Goal: Find specific page/section: Find specific page/section

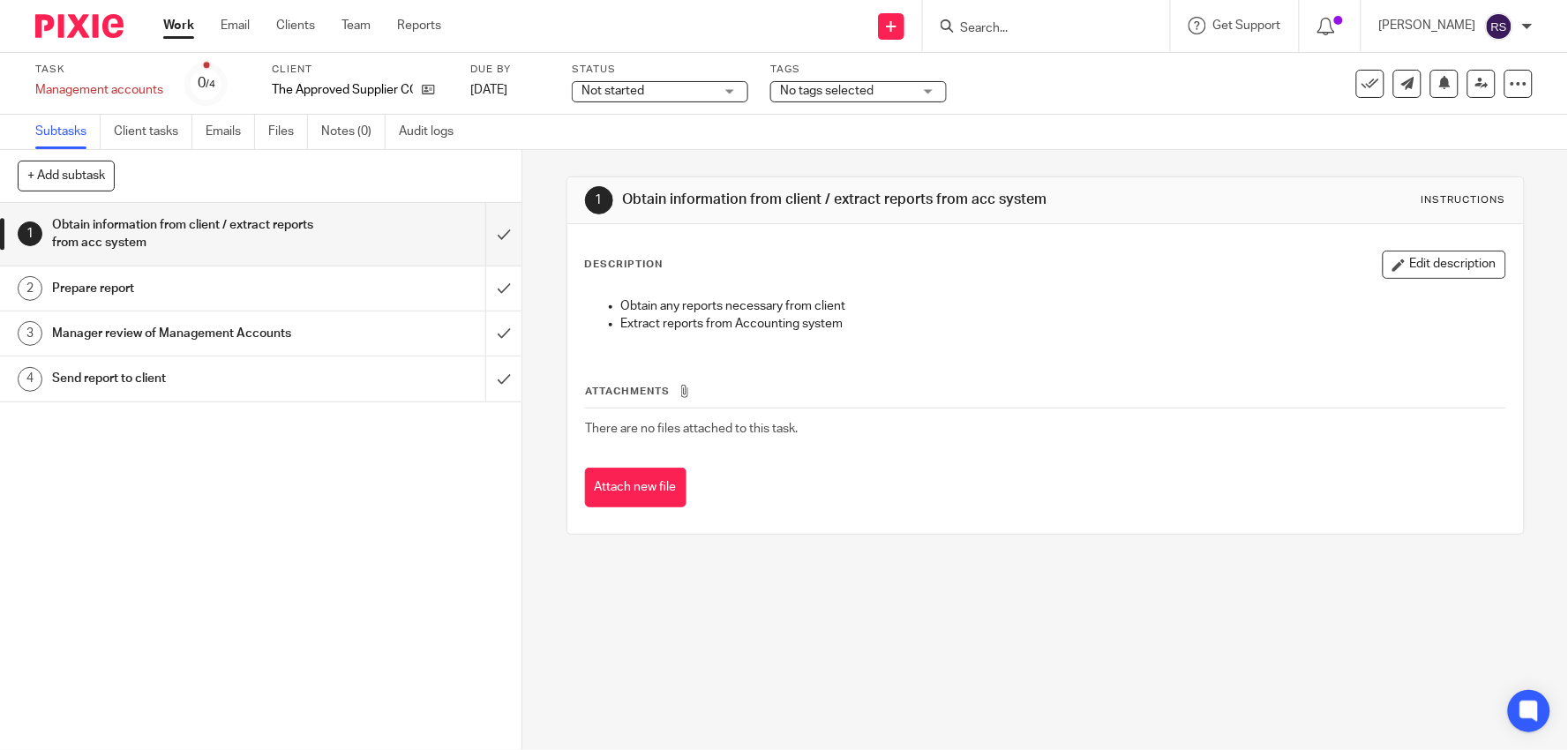
click at [332, 98] on div "Client The Approved Supplier CC" at bounding box center [360, 84] width 176 height 43
click at [345, 90] on p "The Approved Supplier CC" at bounding box center [342, 90] width 141 height 18
copy div "The Approved Supplier CC"
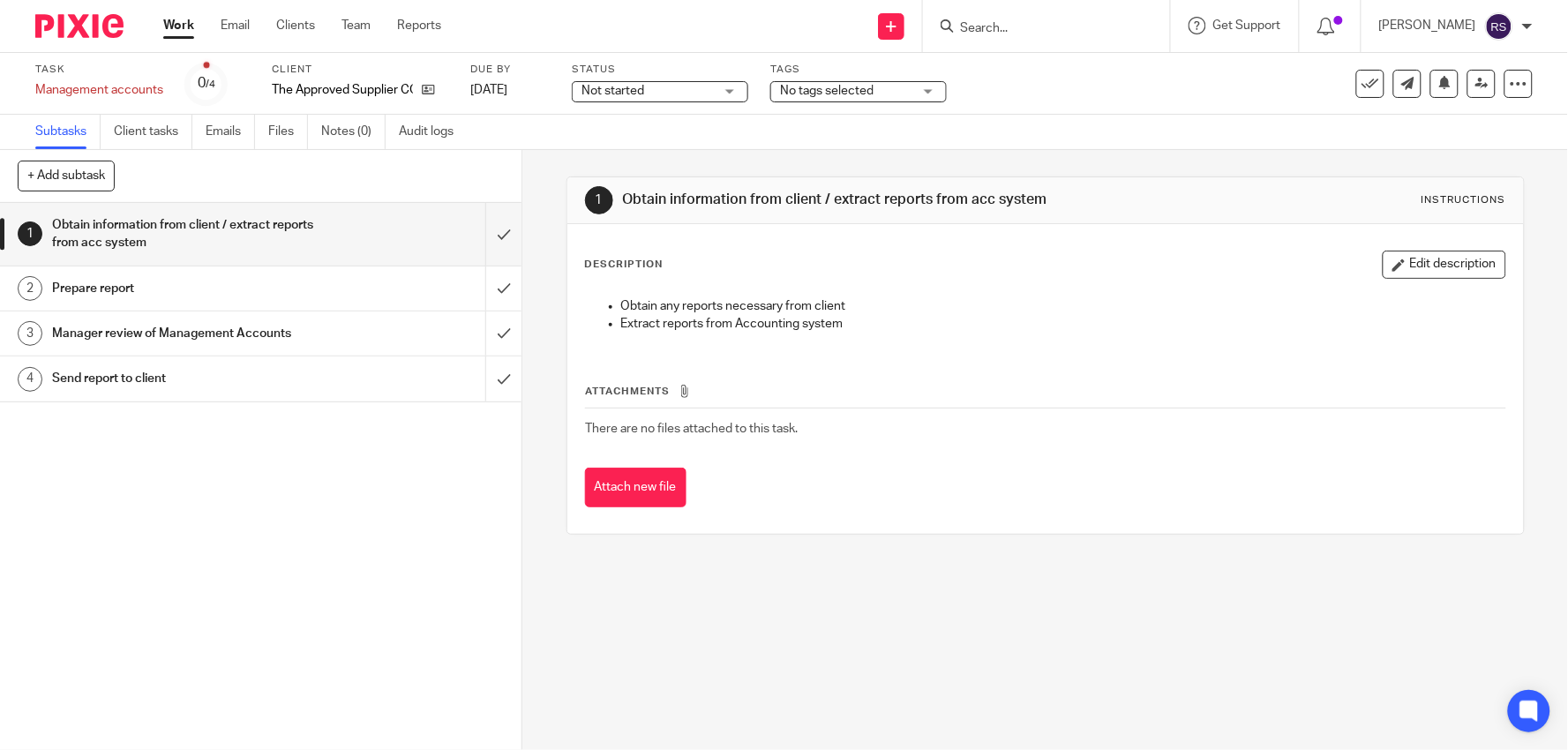
click at [1027, 16] on form at bounding box center [1052, 26] width 188 height 22
click at [1052, 32] on input "Search" at bounding box center [1037, 29] width 159 height 16
paste input "The Approved Supplier CC"
type input "The Approved Supplier CC"
click button "submit" at bounding box center [0, 0] width 0 height 0
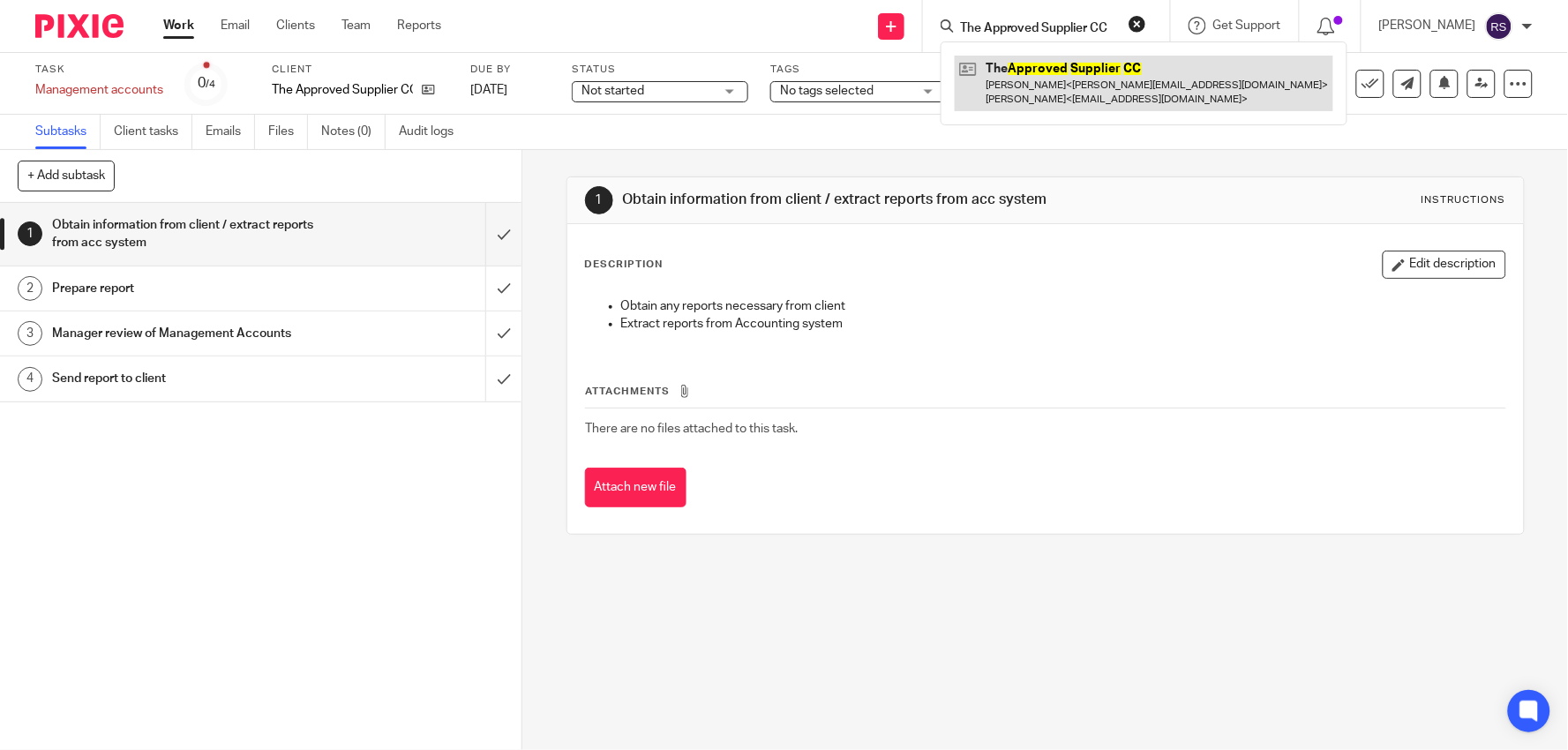
click at [1100, 73] on link at bounding box center [1143, 83] width 378 height 55
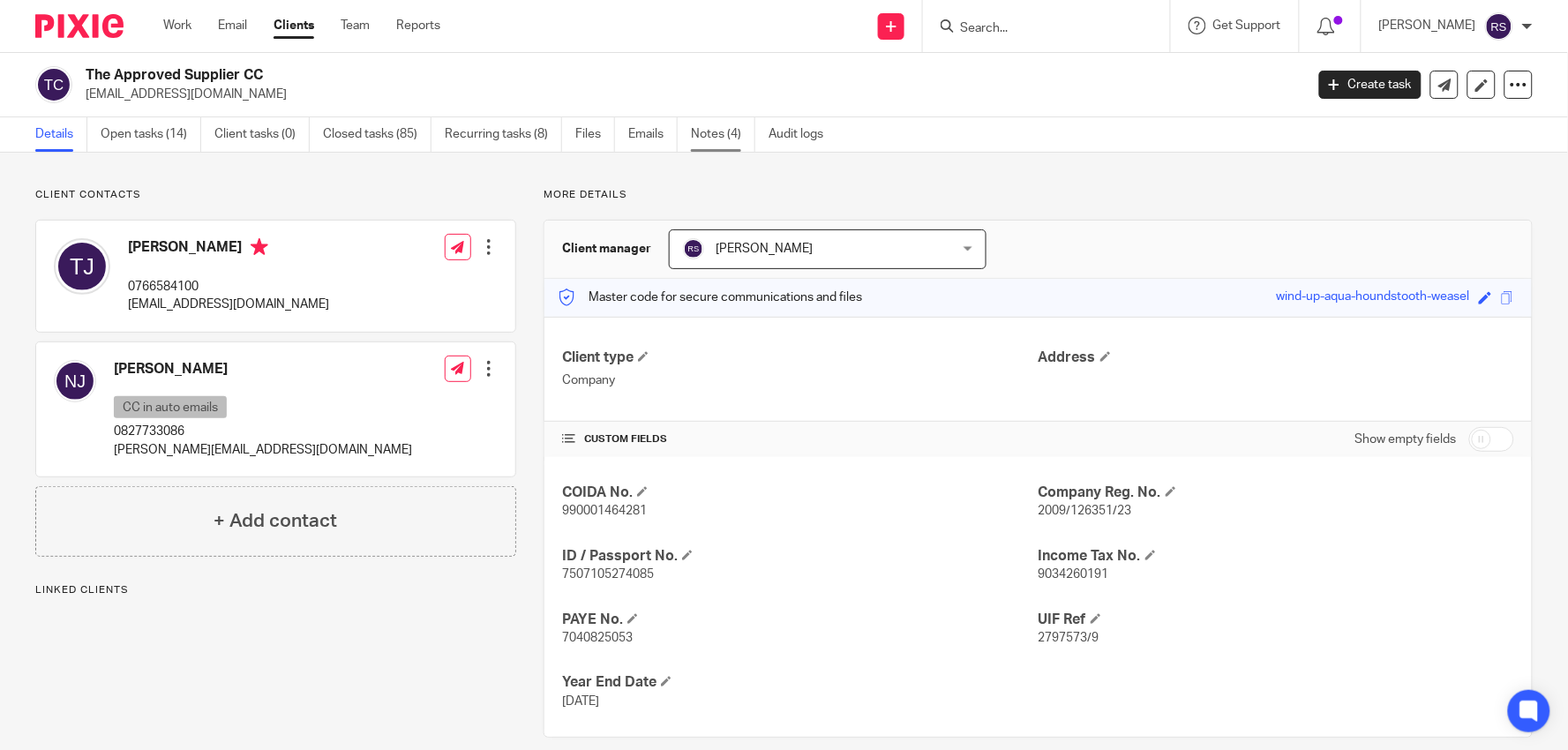
click at [706, 134] on link "Notes (4)" at bounding box center [722, 134] width 65 height 35
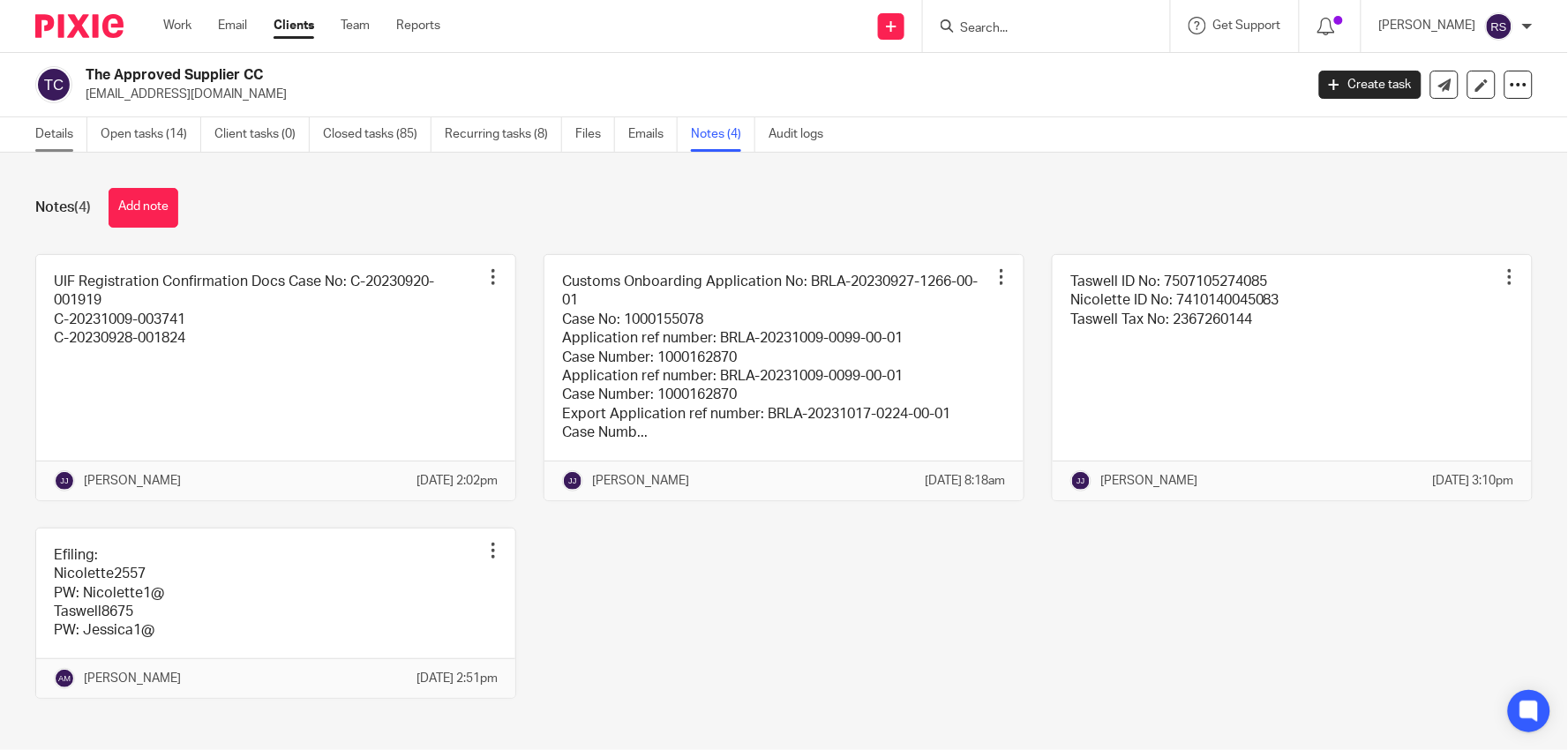
click at [60, 133] on link "Details" at bounding box center [61, 134] width 52 height 35
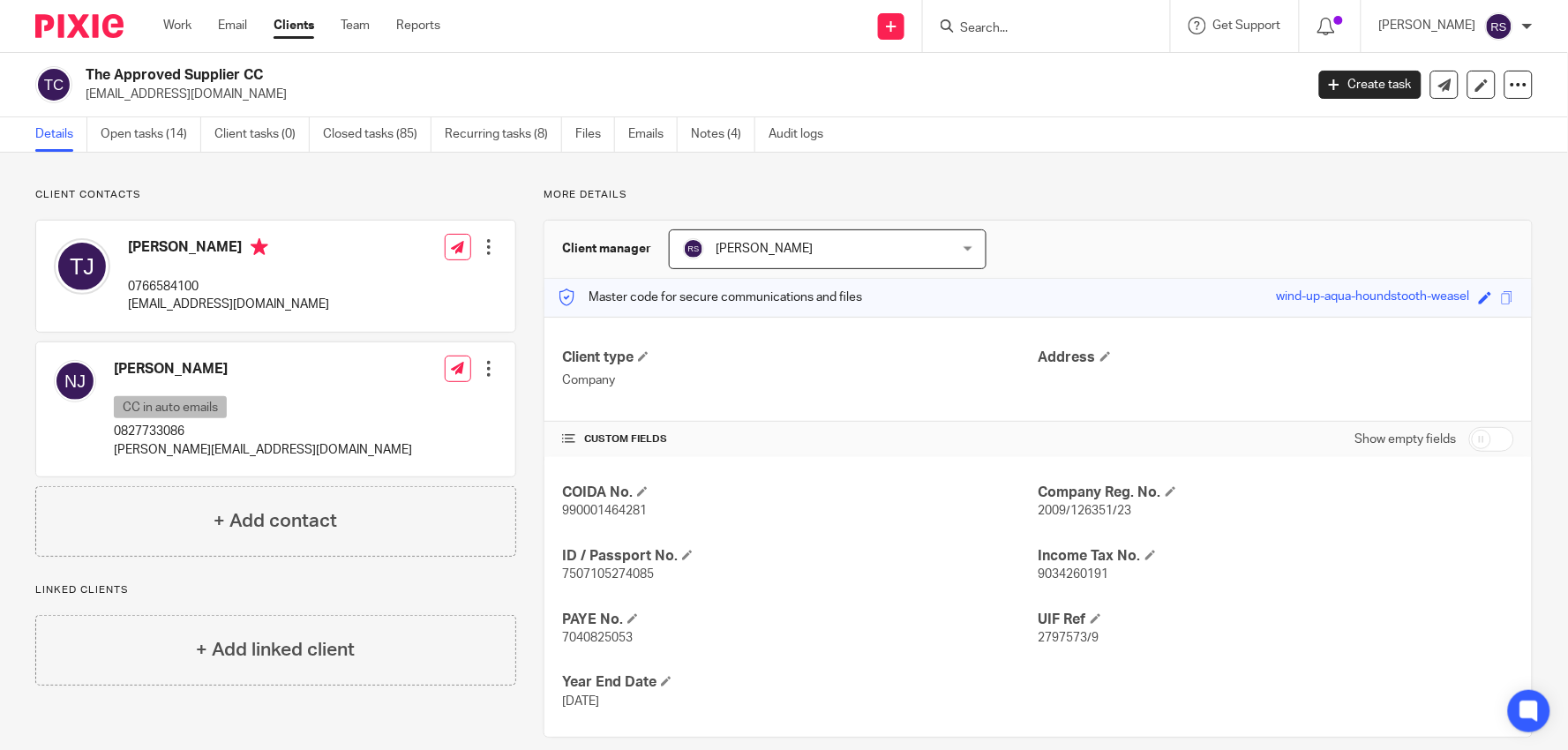
drag, startPoint x: 321, startPoint y: 303, endPoint x: 125, endPoint y: 309, distance: 196.1
click at [125, 309] on div "Taswell Johannes 0766584100 taswell@digitalrevolution.co.za Edit contact Create…" at bounding box center [276, 276] width 479 height 111
drag, startPoint x: 283, startPoint y: 68, endPoint x: 84, endPoint y: 80, distance: 199.4
click at [84, 80] on div "The Approved Supplier CC taswell@digitalrevolution.co.za" at bounding box center [664, 85] width 1257 height 37
copy h2 "The Approved Supplier CC"
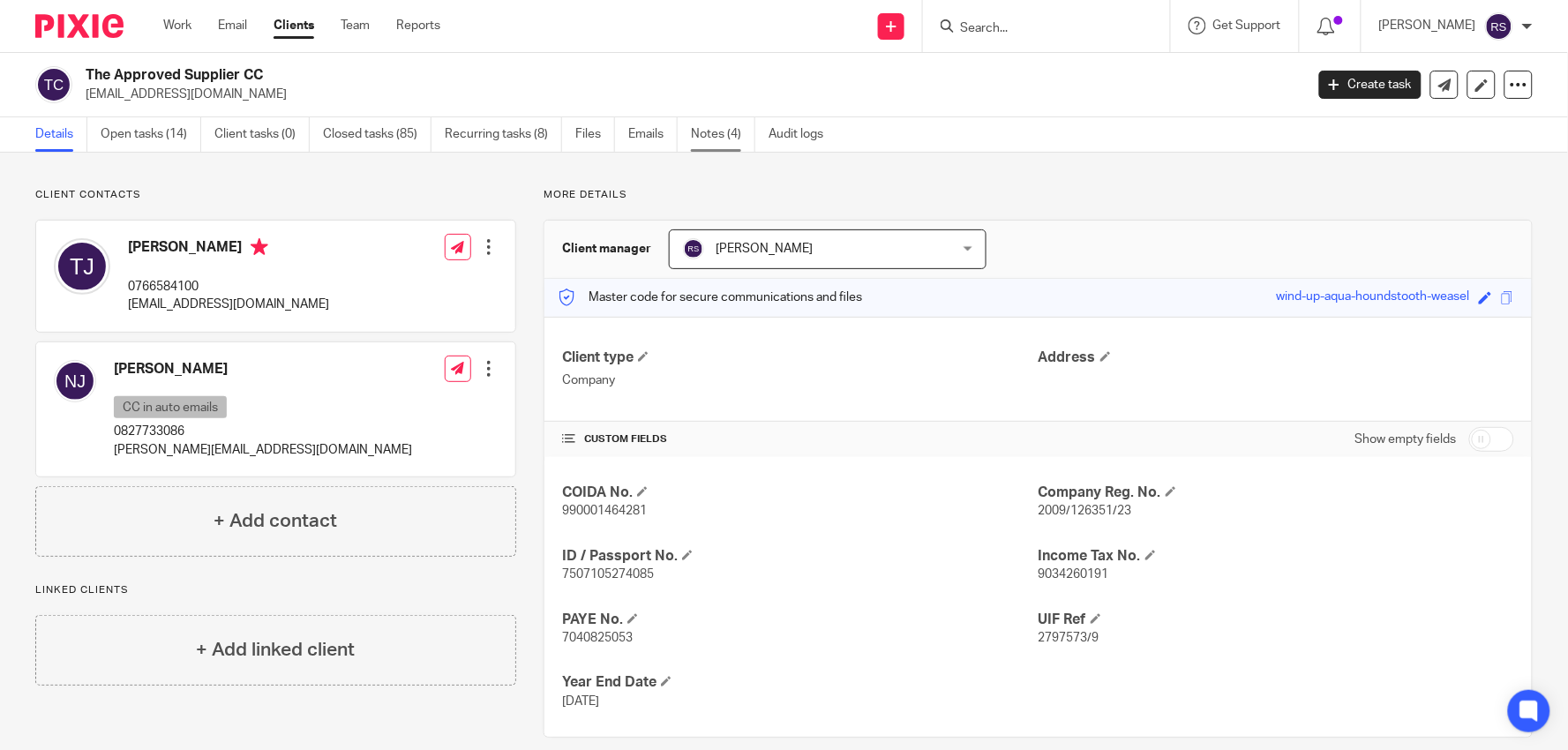
click at [733, 137] on link "Notes (4)" at bounding box center [722, 134] width 65 height 35
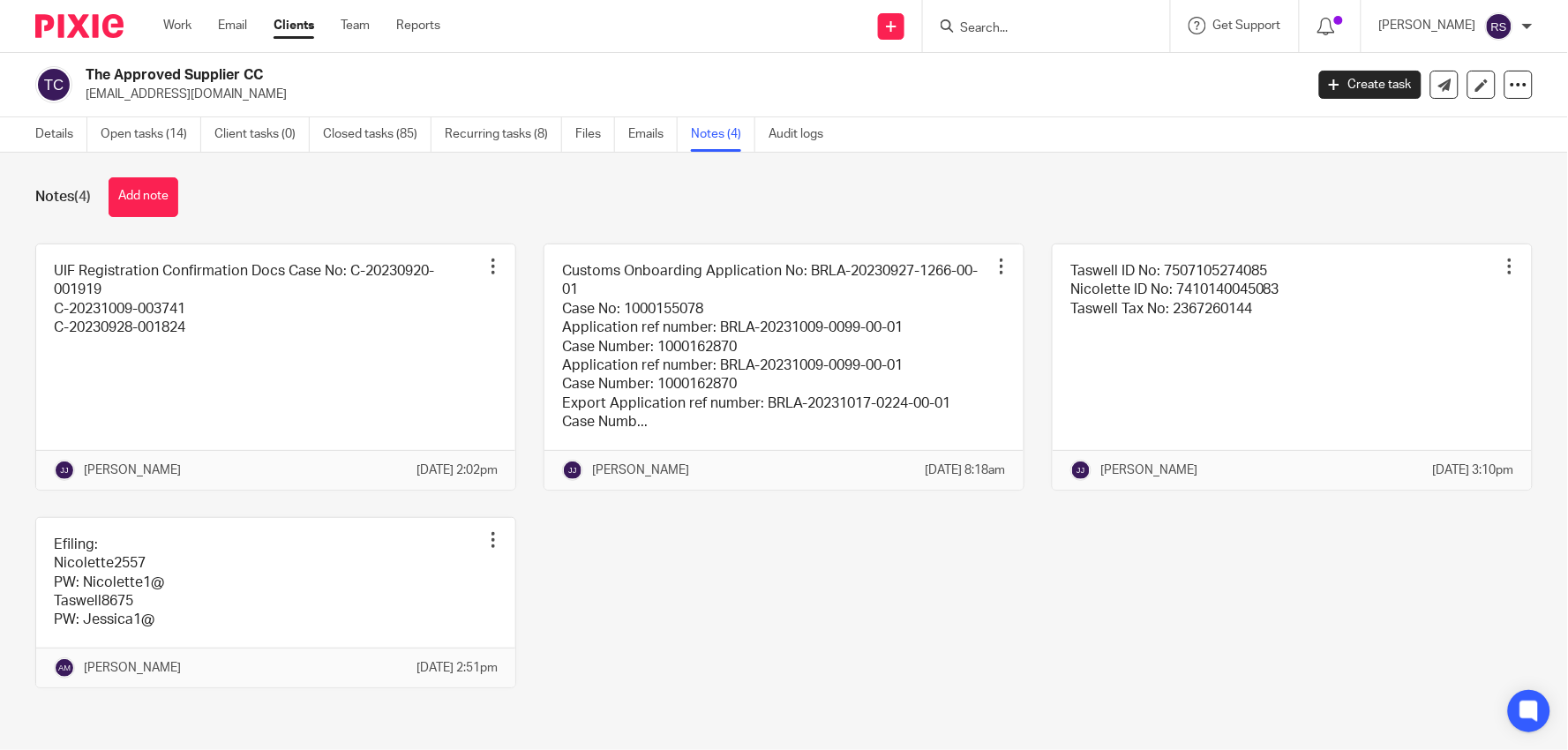
scroll to position [49, 0]
click at [261, 552] on link at bounding box center [276, 602] width 479 height 169
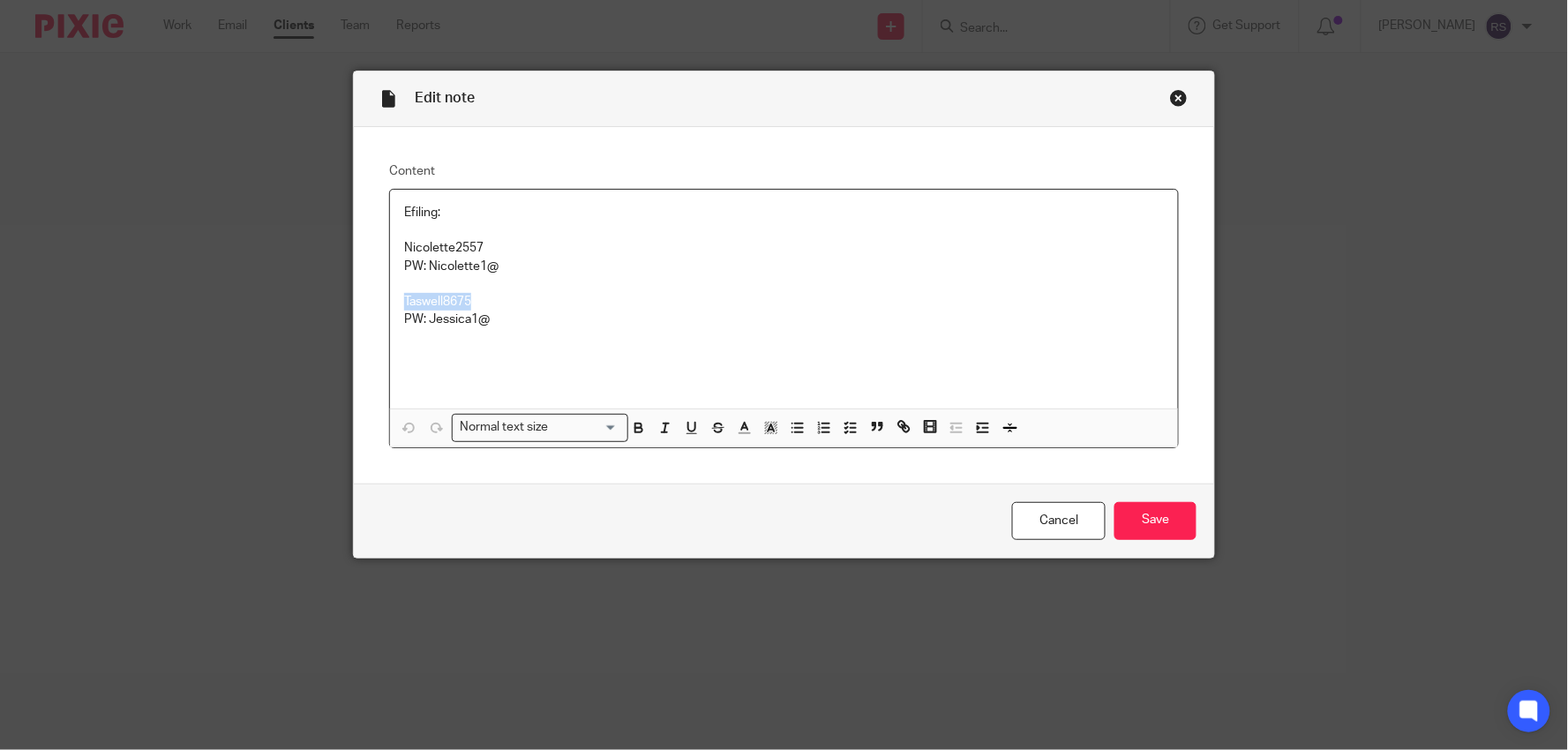
drag, startPoint x: 481, startPoint y: 297, endPoint x: 399, endPoint y: 298, distance: 82.0
click at [404, 298] on p "Taswell8675" at bounding box center [784, 301] width 760 height 18
copy p "Taswell8675"
drag, startPoint x: 490, startPoint y: 322, endPoint x: 422, endPoint y: 323, distance: 68.0
click at [422, 323] on p "PW: Jessica1@" at bounding box center [784, 319] width 760 height 18
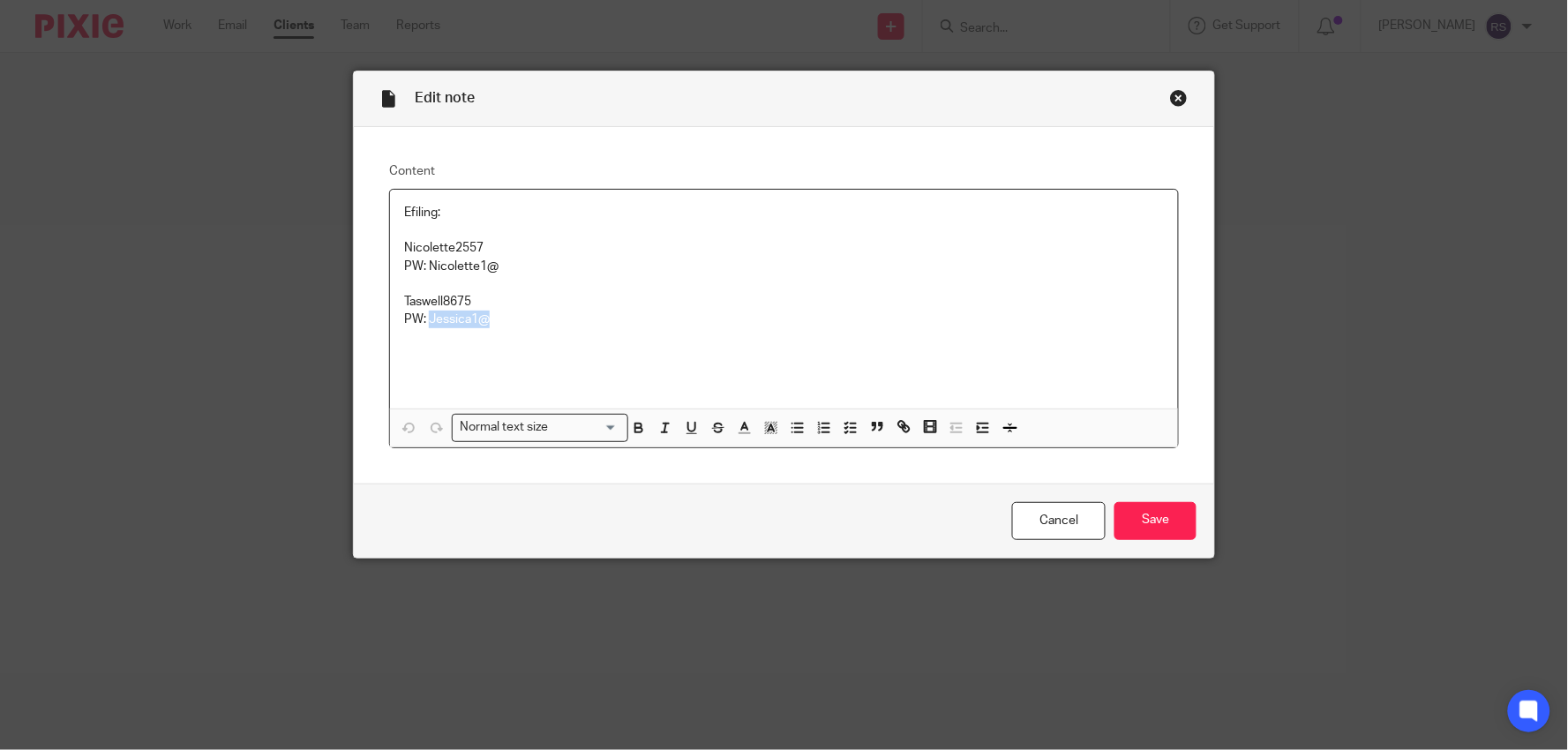
copy p "Jessica1@"
click at [523, 306] on p "Taswell8675" at bounding box center [784, 301] width 760 height 18
click at [1174, 100] on div "Close this dialog window" at bounding box center [1179, 98] width 18 height 18
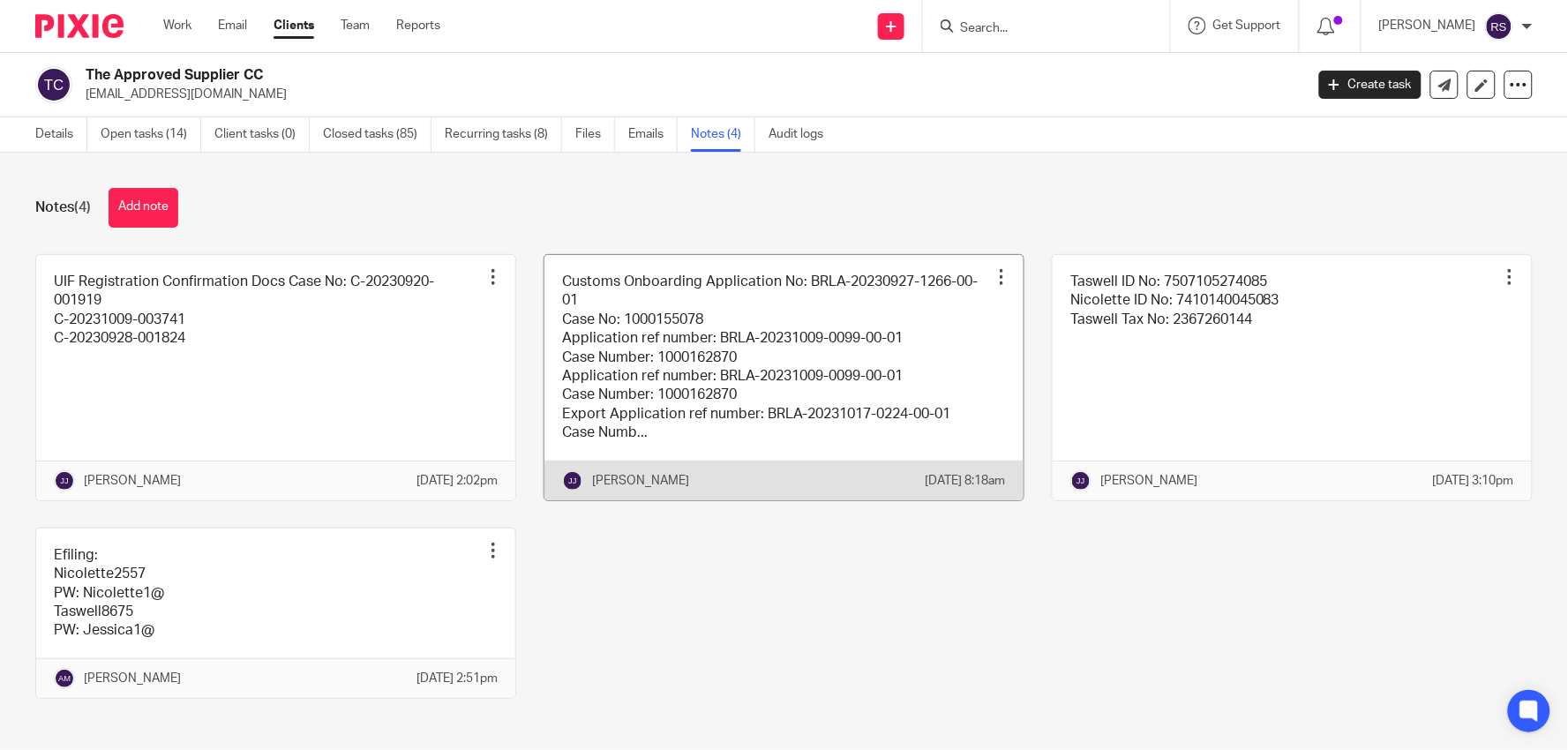
scroll to position [49, 0]
